Goal: Contribute content: Add original content to the website for others to see

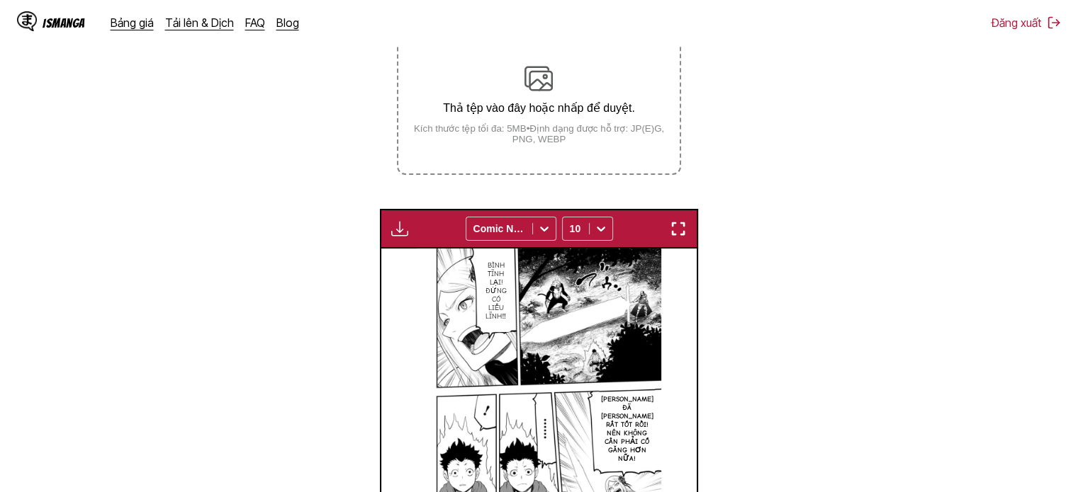
scroll to position [258, 0]
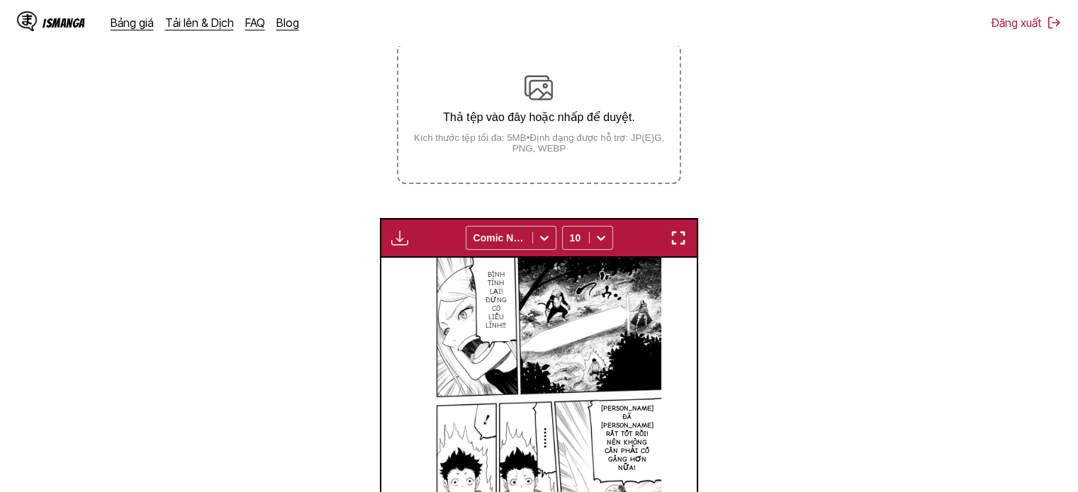
click at [580, 152] on small "Kích thước tệp tối đa: 5MB • Định dạng được hỗ trợ: JP(E)G, PNG, WEBP" at bounding box center [538, 142] width 281 height 21
click at [0, 0] on input "Thả tệp vào đây hoặc nhấp để duyệt. Kích thước tệp tối đa: 5MB • Định dạng được…" at bounding box center [0, 0] width 0 height 0
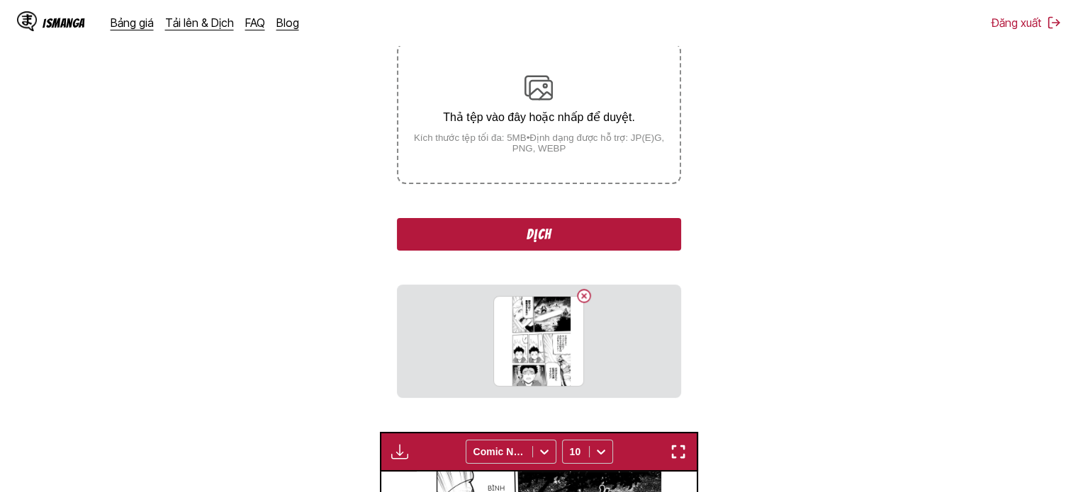
click at [624, 243] on button "Dịch" at bounding box center [538, 234] width 283 height 33
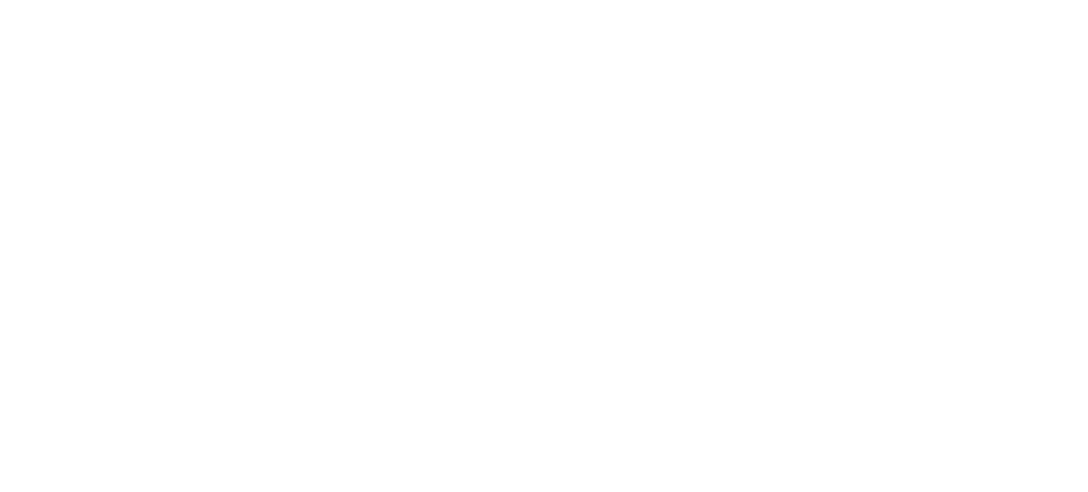
scroll to position [0, 0]
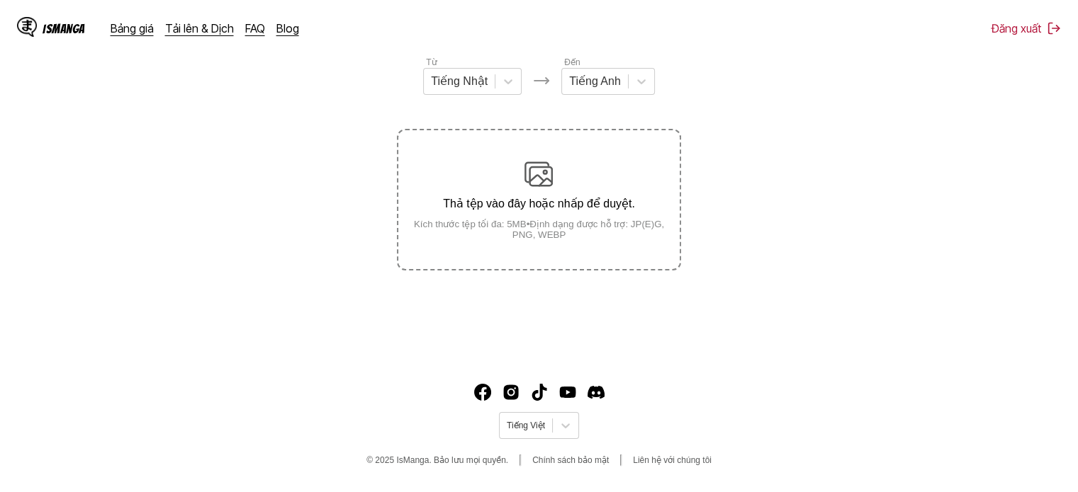
scroll to position [176, 0]
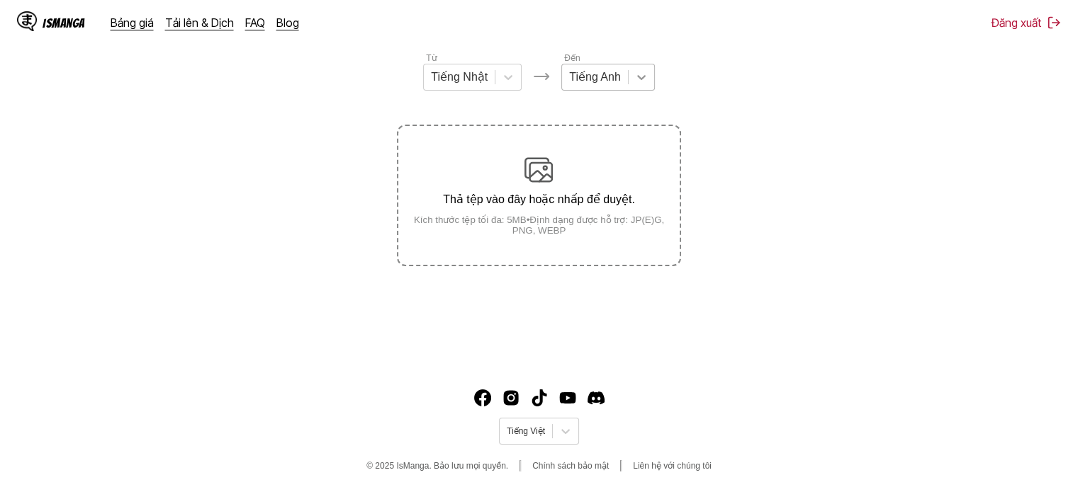
click at [640, 80] on icon at bounding box center [641, 77] width 14 height 14
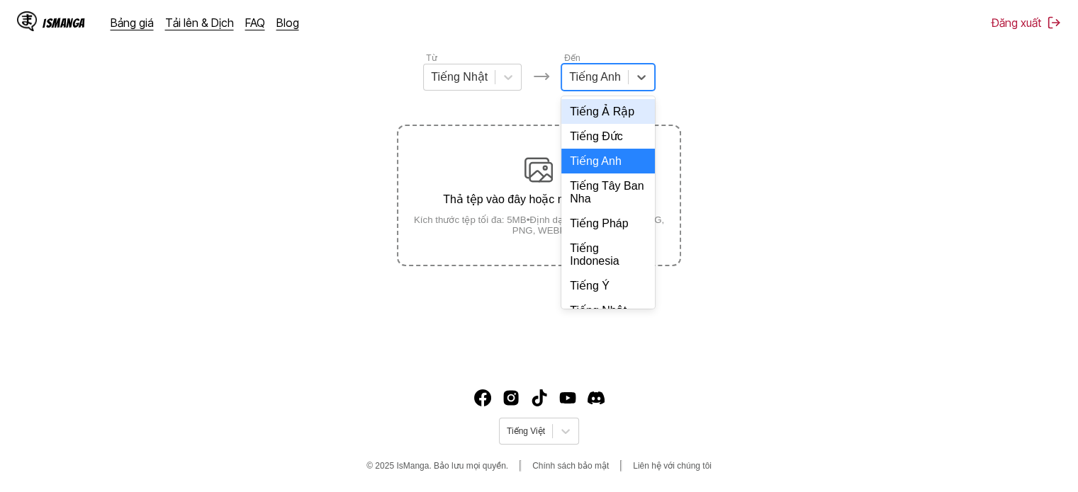
drag, startPoint x: 594, startPoint y: 157, endPoint x: 578, endPoint y: 210, distance: 56.3
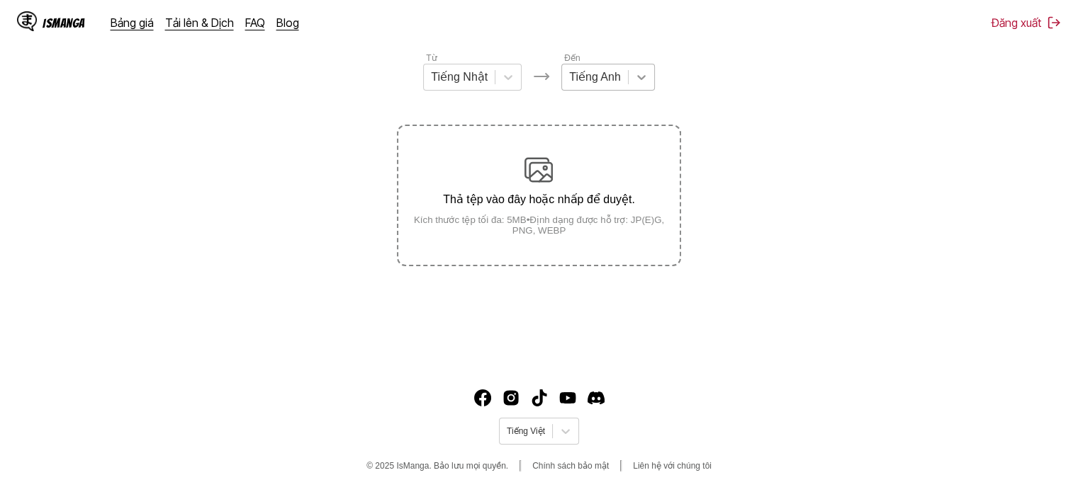
drag, startPoint x: 578, startPoint y: 210, endPoint x: 643, endPoint y: 82, distance: 143.8
click at [643, 82] on icon at bounding box center [641, 77] width 14 height 14
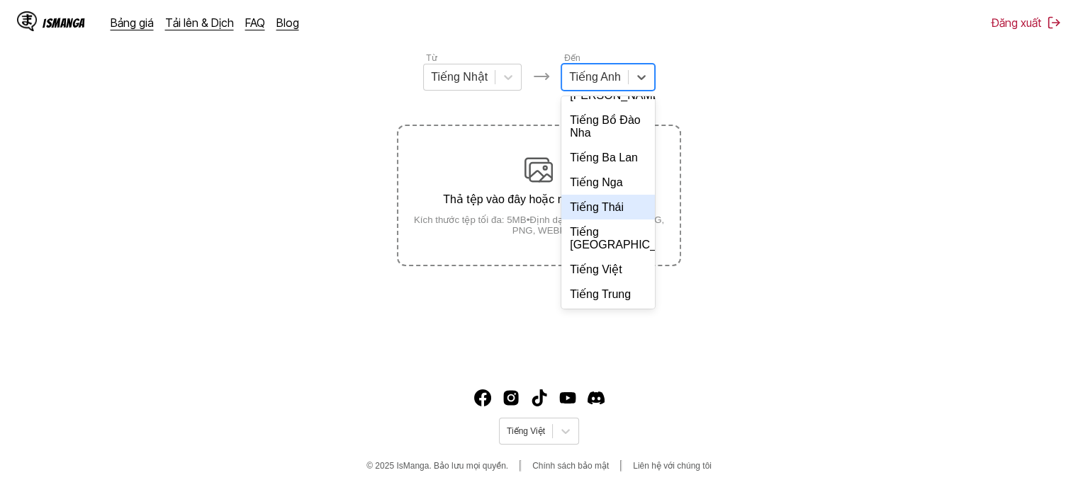
scroll to position [283, 0]
click at [582, 281] on div "Tiếng Việt" at bounding box center [608, 268] width 94 height 25
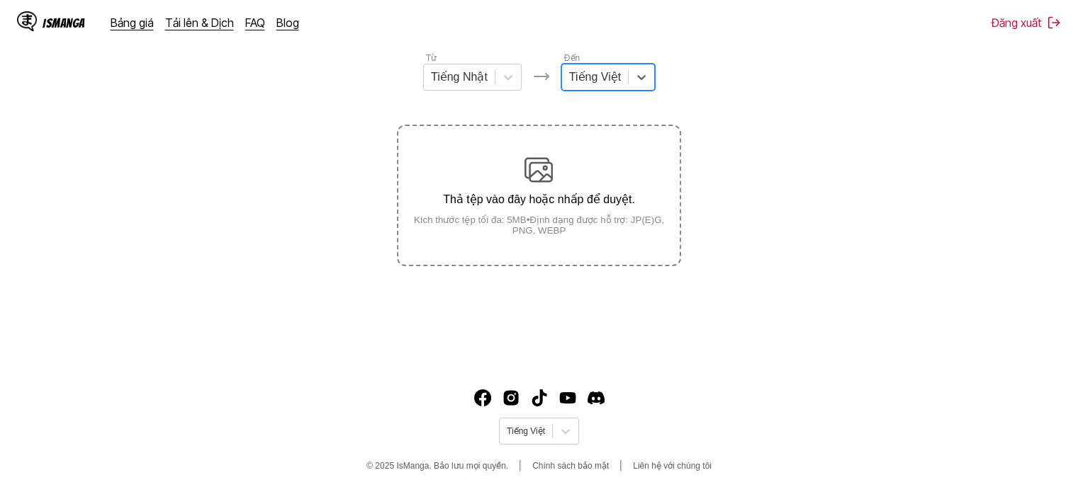
click at [570, 232] on small "Kích thước tệp tối đa: 5MB • Định dạng được hỗ trợ: JP(E)G, PNG, WEBP" at bounding box center [538, 225] width 281 height 21
click at [0, 0] on input "Thả tệp vào đây hoặc nhấp để duyệt. Kích thước tệp tối đa: 5MB • Định dạng được…" at bounding box center [0, 0] width 0 height 0
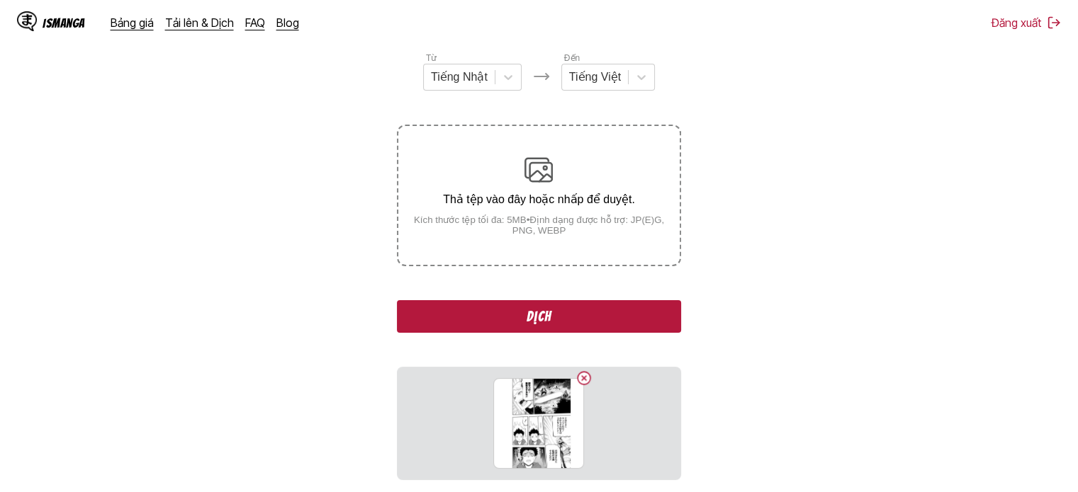
click at [505, 308] on button "Dịch" at bounding box center [538, 316] width 283 height 33
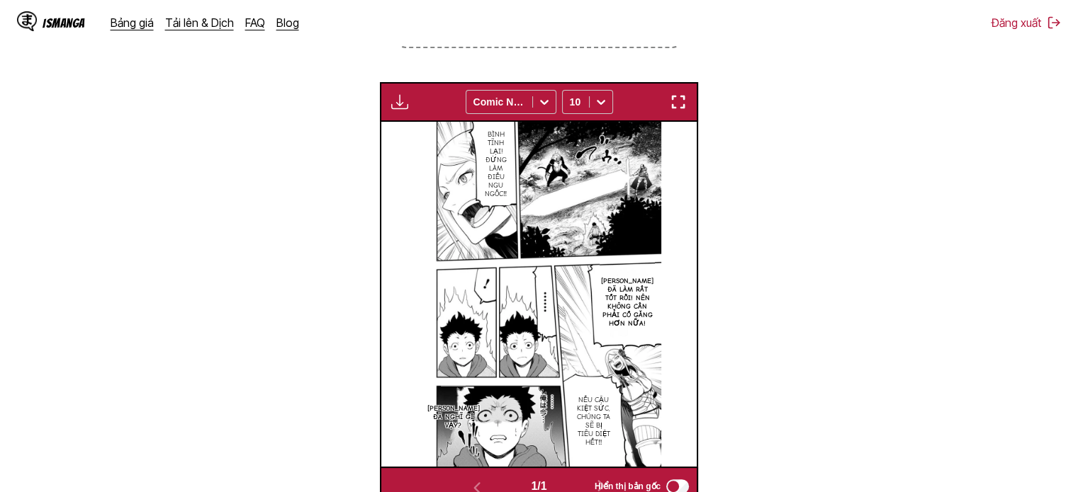
scroll to position [385, 0]
